Goal: Task Accomplishment & Management: Use online tool/utility

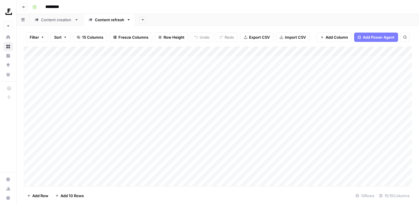
click at [61, 23] on link "Content creation" at bounding box center [57, 20] width 54 height 12
click at [23, 8] on icon "button" at bounding box center [23, 6] width 3 height 3
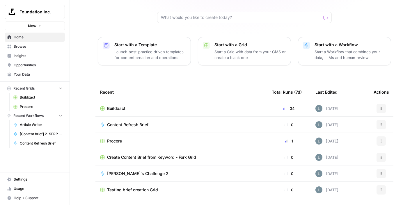
scroll to position [61, 0]
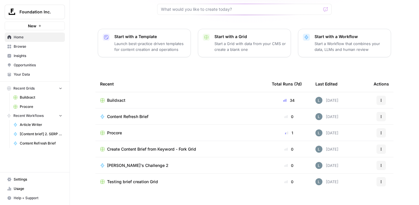
click at [121, 130] on span "Procore" at bounding box center [114, 133] width 15 height 6
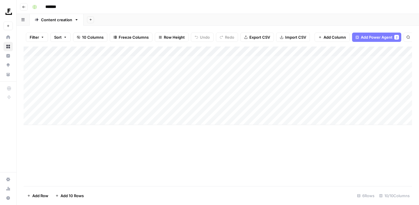
click at [189, 84] on div "Add Column" at bounding box center [218, 86] width 389 height 79
click at [215, 81] on div "Add Column" at bounding box center [218, 86] width 389 height 79
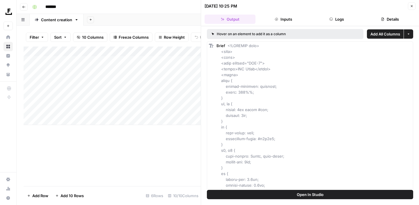
click at [306, 194] on span "Open In Studio" at bounding box center [310, 195] width 27 height 6
click at [22, 8] on icon "button" at bounding box center [23, 6] width 3 height 3
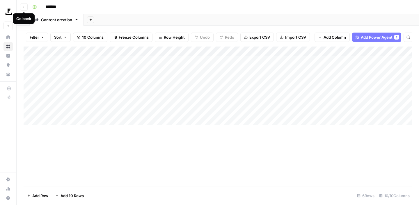
click at [24, 6] on icon "button" at bounding box center [23, 6] width 3 height 3
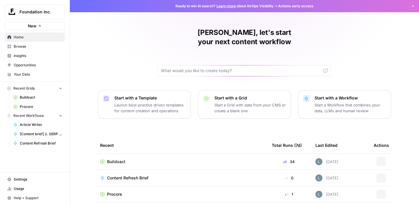
scroll to position [57, 0]
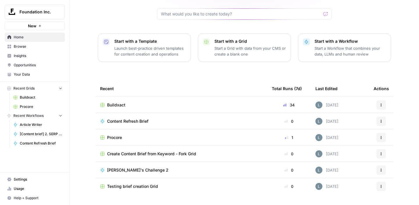
click at [122, 102] on span "Buildxact" at bounding box center [116, 105] width 18 height 6
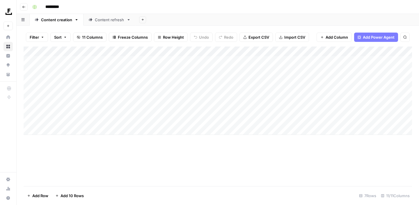
click at [110, 20] on div "Content refresh" at bounding box center [109, 20] width 29 height 6
click at [335, 59] on div "Add Column" at bounding box center [218, 117] width 389 height 140
click at [361, 51] on div "Add Column" at bounding box center [218, 117] width 389 height 140
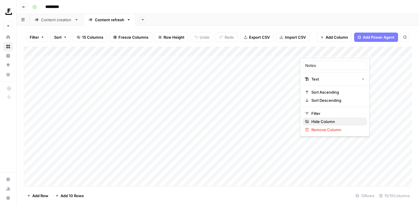
click at [330, 120] on span "Hide Column" at bounding box center [336, 122] width 51 height 6
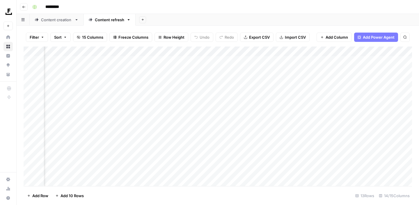
scroll to position [0, 365]
click at [366, 61] on div "Add Column" at bounding box center [218, 117] width 389 height 140
click at [360, 61] on div "Add Column" at bounding box center [218, 117] width 389 height 140
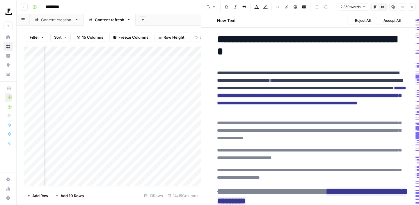
scroll to position [20, 0]
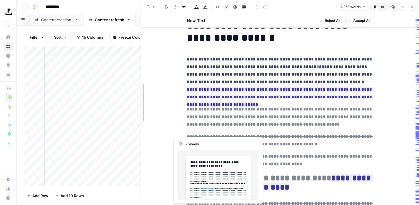
drag, startPoint x: 190, startPoint y: 131, endPoint x: 141, endPoint y: 137, distance: 49.9
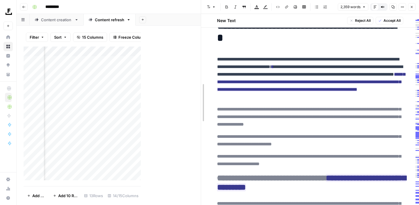
drag, startPoint x: 141, startPoint y: 69, endPoint x: 230, endPoint y: 77, distance: 88.9
drag, startPoint x: 202, startPoint y: 72, endPoint x: 235, endPoint y: 74, distance: 33.0
click at [173, 27] on div "Filter Sort 15 Columns Freeze Columns Row Height Undo Redo Export CSV Import CS…" at bounding box center [109, 116] width 184 height 180
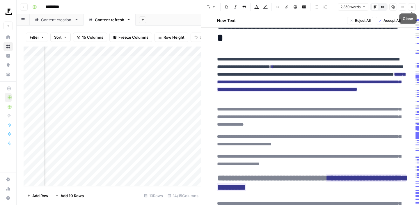
click at [412, 5] on button "Close" at bounding box center [412, 7] width 8 height 8
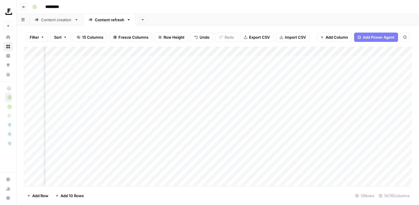
scroll to position [0, 383]
click at [225, 61] on div "Add Column" at bounding box center [218, 117] width 389 height 140
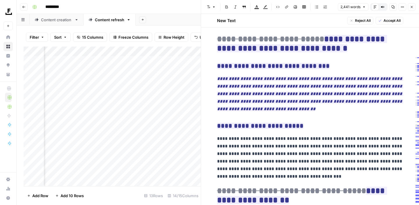
scroll to position [2098, 0]
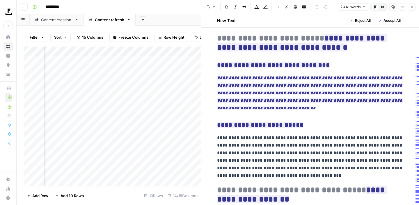
click at [412, 9] on button "Close" at bounding box center [412, 7] width 8 height 8
click at [65, 22] on div "Content creation" at bounding box center [56, 20] width 31 height 6
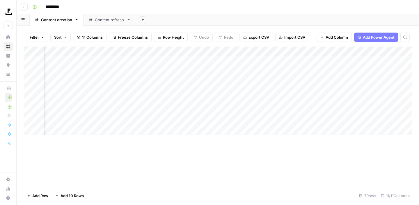
scroll to position [0, 96]
click at [270, 61] on div "Add Column" at bounding box center [218, 91] width 389 height 88
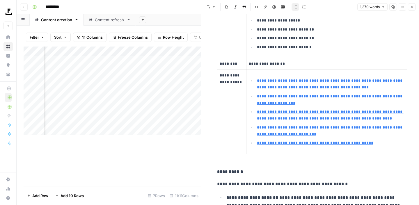
scroll to position [128, 0]
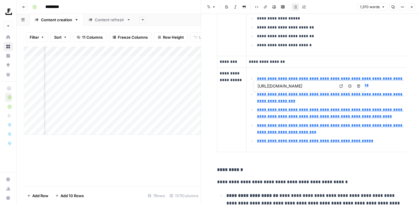
type input "[URL][DOMAIN_NAME]"
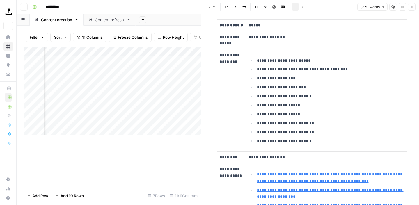
scroll to position [31, 0]
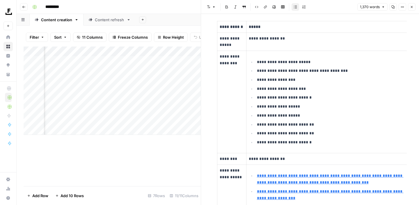
click at [402, 9] on button "Options" at bounding box center [403, 7] width 8 height 8
click at [395, 20] on div "button" at bounding box center [395, 20] width 7 height 4
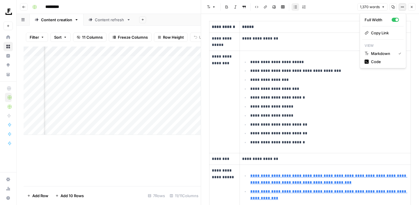
click at [404, 5] on icon "button" at bounding box center [402, 6] width 3 height 3
click at [399, 19] on div "button" at bounding box center [395, 20] width 7 height 4
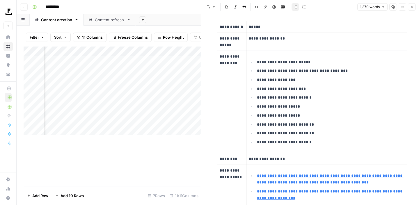
click at [401, 8] on icon "button" at bounding box center [402, 6] width 3 height 3
click at [393, 20] on div "button" at bounding box center [393, 19] width 3 height 3
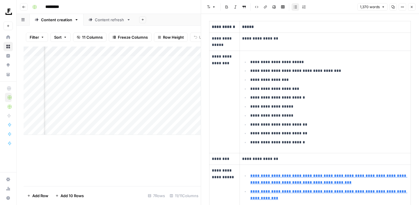
scroll to position [0, 0]
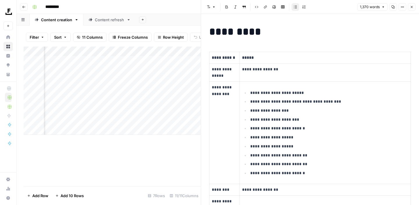
click at [413, 8] on icon "button" at bounding box center [411, 6] width 3 height 3
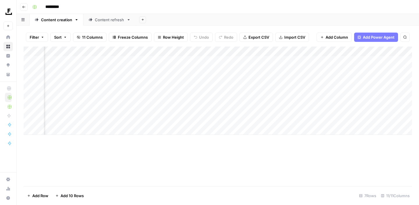
click at [210, 63] on div "Add Column" at bounding box center [218, 91] width 389 height 88
click at [209, 61] on div "Add Column" at bounding box center [218, 91] width 389 height 88
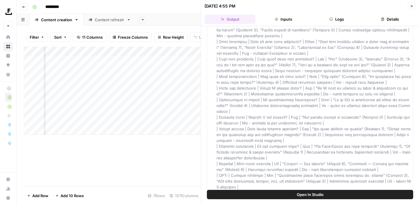
scroll to position [2007, 0]
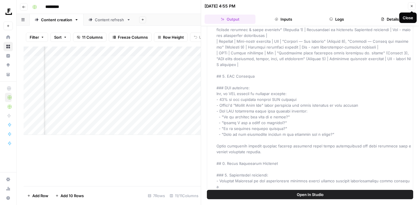
click at [412, 4] on button "Close" at bounding box center [412, 6] width 8 height 8
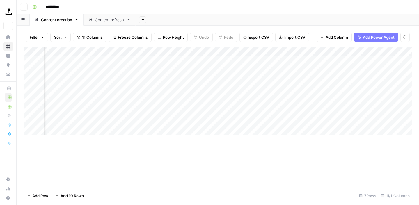
click at [252, 62] on div "Add Column" at bounding box center [218, 91] width 389 height 88
click at [270, 61] on div "Add Column" at bounding box center [218, 91] width 389 height 88
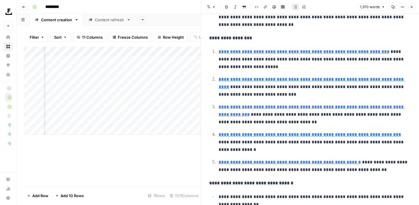
scroll to position [380, 0]
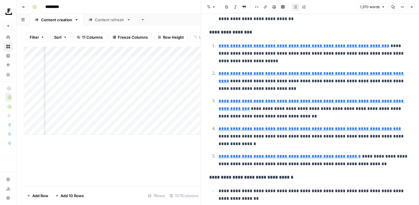
type input "[URL][DOMAIN_NAME]"
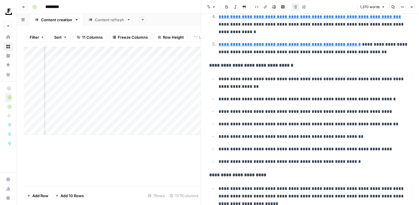
scroll to position [487, 0]
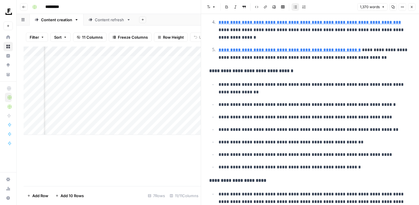
click at [413, 7] on icon "button" at bounding box center [411, 6] width 3 height 3
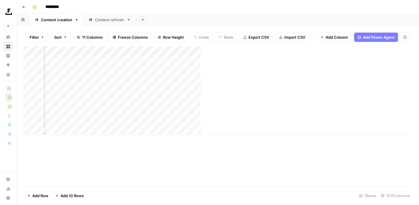
click at [110, 19] on div "Content refresh" at bounding box center [109, 20] width 29 height 6
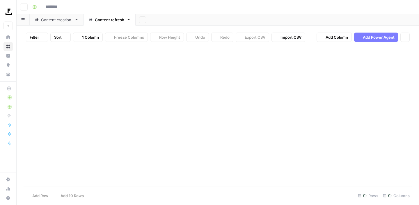
type input "*********"
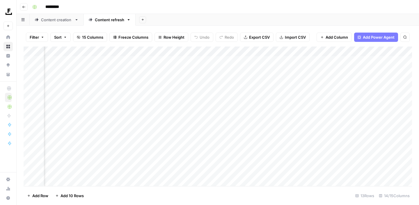
scroll to position [0, 155]
click at [304, 61] on div "Add Column" at bounding box center [218, 117] width 389 height 140
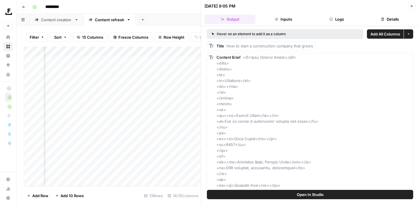
click at [410, 6] on icon "button" at bounding box center [411, 5] width 3 height 3
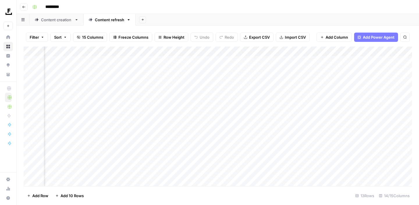
scroll to position [0, 324]
click at [285, 61] on div "Add Column" at bounding box center [218, 117] width 389 height 140
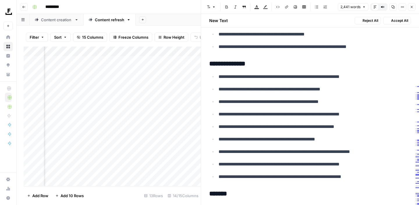
scroll to position [465, 0]
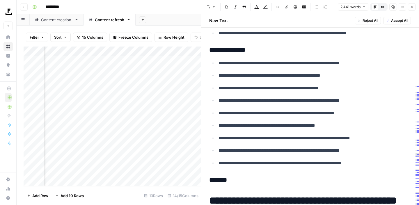
click at [24, 8] on icon "button" at bounding box center [23, 6] width 3 height 3
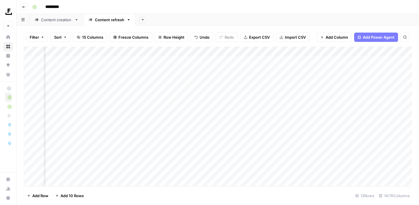
click at [24, 8] on icon "button" at bounding box center [23, 6] width 3 height 3
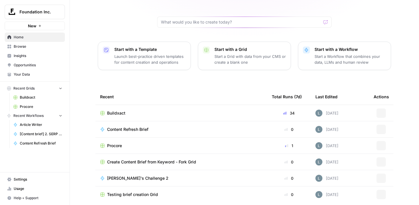
scroll to position [49, 0]
click at [115, 143] on span "Procore" at bounding box center [114, 146] width 15 height 6
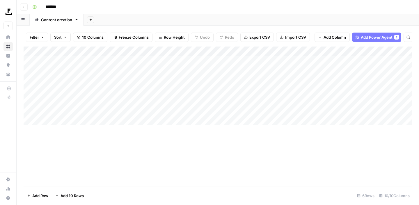
click at [269, 70] on div "Add Column" at bounding box center [218, 86] width 389 height 79
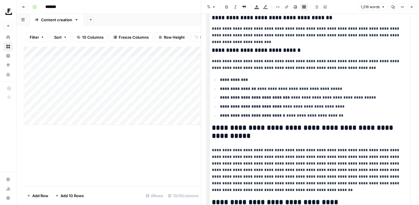
scroll to position [1309, 0]
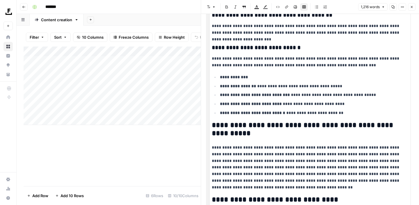
click at [410, 7] on icon "button" at bounding box center [411, 6] width 3 height 3
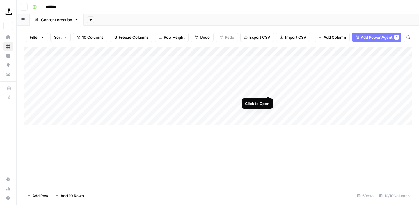
click at [268, 91] on div "Add Column" at bounding box center [218, 86] width 389 height 79
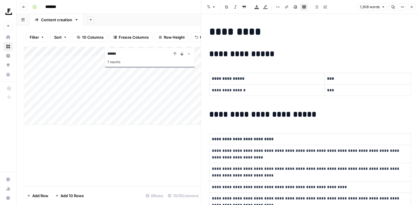
type input "******"
click at [182, 55] on icon "Next Result" at bounding box center [182, 53] width 3 height 3
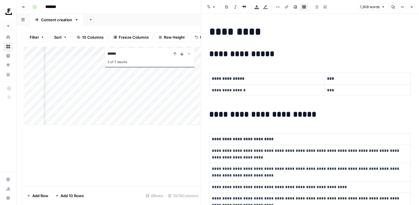
click at [182, 55] on icon "Next Result" at bounding box center [182, 53] width 3 height 3
click at [189, 53] on icon "Close Search" at bounding box center [189, 54] width 5 height 5
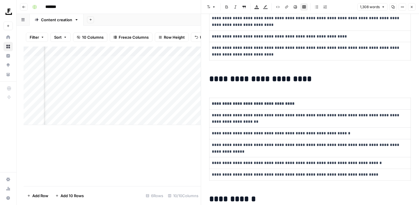
scroll to position [223, 0]
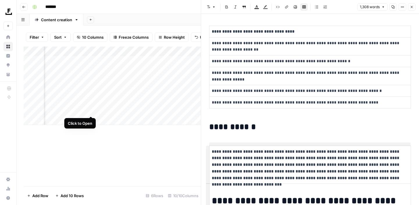
click at [90, 110] on div "Add Column" at bounding box center [112, 86] width 177 height 79
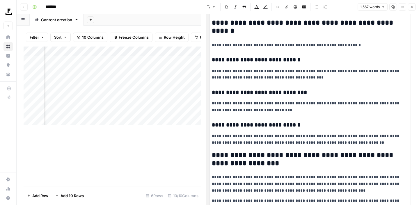
scroll to position [1732, 0]
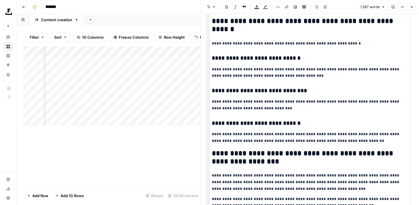
click at [412, 10] on button "Close" at bounding box center [412, 7] width 8 height 8
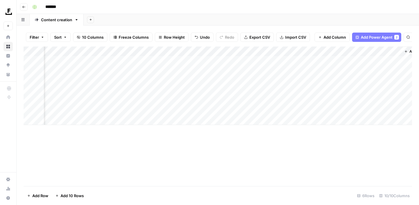
scroll to position [0, 259]
click at [320, 61] on div "Add Column" at bounding box center [218, 86] width 389 height 79
click at [330, 61] on div "Add Column" at bounding box center [218, 86] width 389 height 79
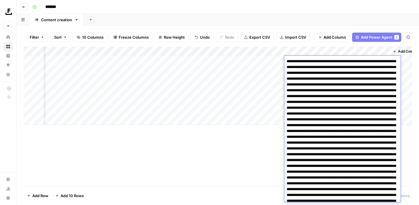
scroll to position [207, 0]
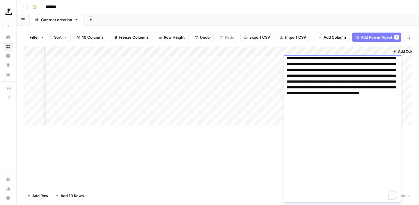
click at [240, 156] on div "Add Column" at bounding box center [218, 117] width 389 height 140
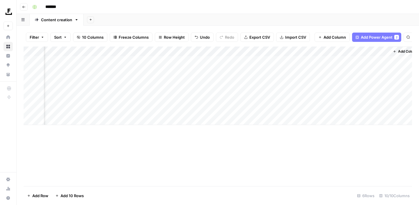
click at [333, 59] on div "Add Column" at bounding box center [218, 86] width 389 height 79
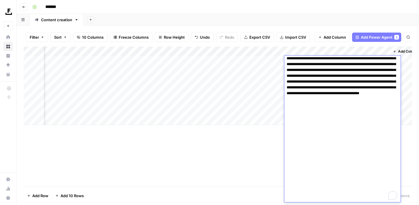
click at [245, 157] on div "Add Column" at bounding box center [218, 117] width 389 height 140
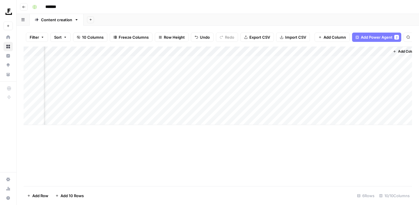
click at [272, 61] on div "Add Column" at bounding box center [218, 86] width 389 height 79
click at [247, 59] on div "Add Column" at bounding box center [218, 86] width 389 height 79
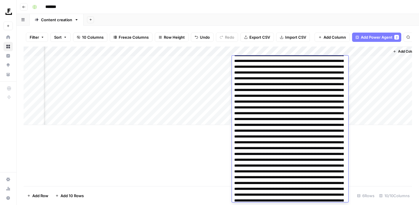
scroll to position [359, 0]
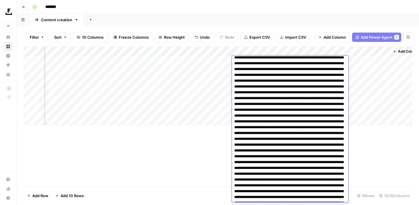
click at [170, 169] on div "Add Column" at bounding box center [218, 117] width 389 height 140
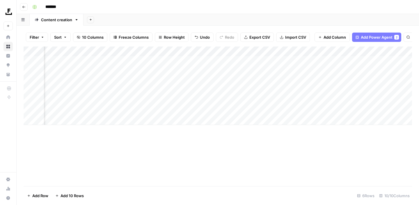
scroll to position [0, 146]
click at [170, 62] on div "Add Column" at bounding box center [218, 86] width 389 height 79
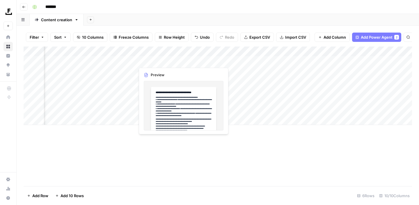
click at [155, 63] on div "Add Column" at bounding box center [218, 86] width 389 height 79
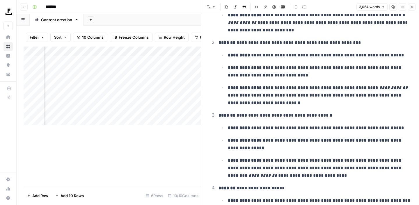
scroll to position [738, 0]
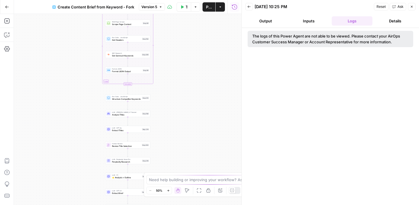
click at [266, 22] on button "Output" at bounding box center [265, 20] width 41 height 9
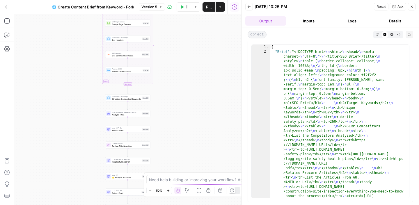
click at [354, 22] on button "Logs" at bounding box center [352, 20] width 41 height 9
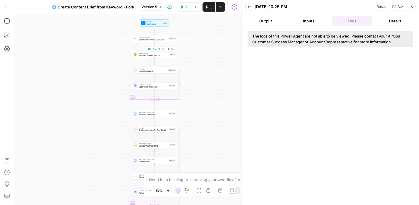
click at [153, 55] on span "Perform Google Search" at bounding box center [154, 55] width 30 height 3
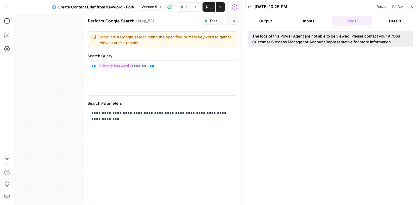
click at [234, 24] on button "Close" at bounding box center [235, 21] width 8 height 8
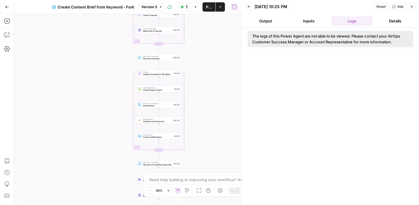
drag, startPoint x: 206, startPoint y: 114, endPoint x: 211, endPoint y: 54, distance: 59.9
click at [211, 54] on div "Workflow Set Inputs Inputs SEO Research Semrush Keyword Overview Step 224 Googl…" at bounding box center [128, 109] width 228 height 191
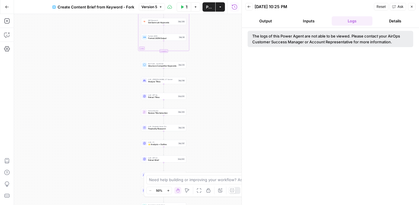
drag, startPoint x: 208, startPoint y: 102, endPoint x: 213, endPoint y: 7, distance: 95.0
click at [213, 7] on div "Go Back Create Content Brief from Keyword - Fork Version 5 Test Workflow Option…" at bounding box center [121, 102] width 242 height 205
click at [413, 8] on button "Close" at bounding box center [412, 7] width 8 height 8
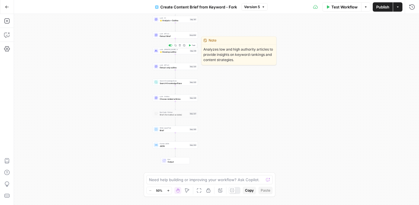
click at [173, 52] on span "⭐️ Develop outline" at bounding box center [174, 51] width 29 height 3
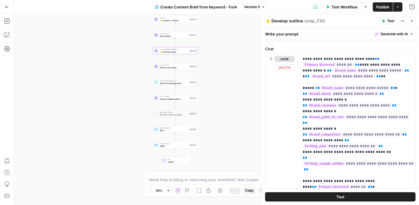
scroll to position [74, 0]
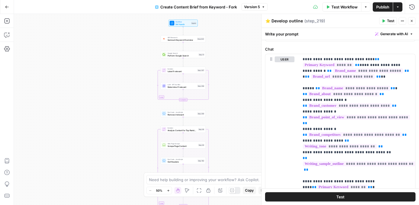
drag, startPoint x: 238, startPoint y: 77, endPoint x: 219, endPoint y: 66, distance: 22.0
click at [219, 66] on div "Workflow Set Inputs Inputs SEO Research Semrush Keyword Overview Step 224 Googl…" at bounding box center [216, 109] width 405 height 191
click at [8, 6] on icon "button" at bounding box center [7, 7] width 4 height 4
click at [5, 7] on icon "button" at bounding box center [7, 7] width 4 height 4
click at [3, 7] on button "Go Back" at bounding box center [7, 7] width 10 height 10
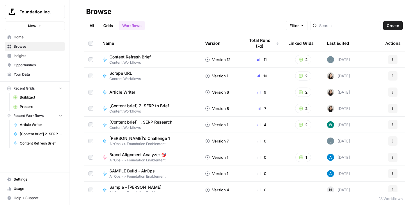
click at [27, 75] on span "Your Data" at bounding box center [38, 74] width 49 height 5
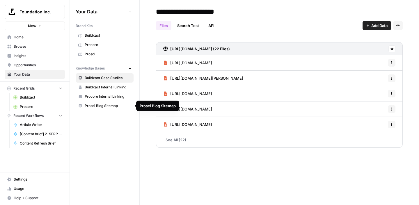
click at [108, 108] on span "Prosci Blog Sitemap" at bounding box center [108, 105] width 46 height 5
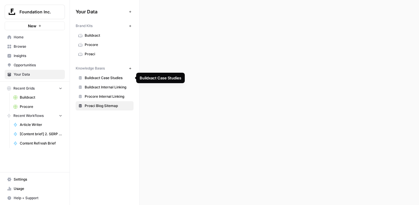
click at [108, 79] on span "Buildxact Case Studies" at bounding box center [108, 77] width 46 height 5
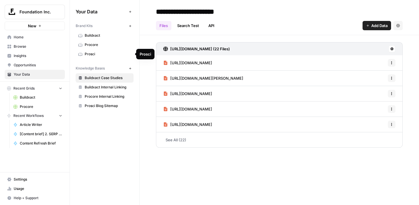
click at [93, 48] on link "Procore" at bounding box center [105, 44] width 58 height 9
